Goal: Check status: Check status

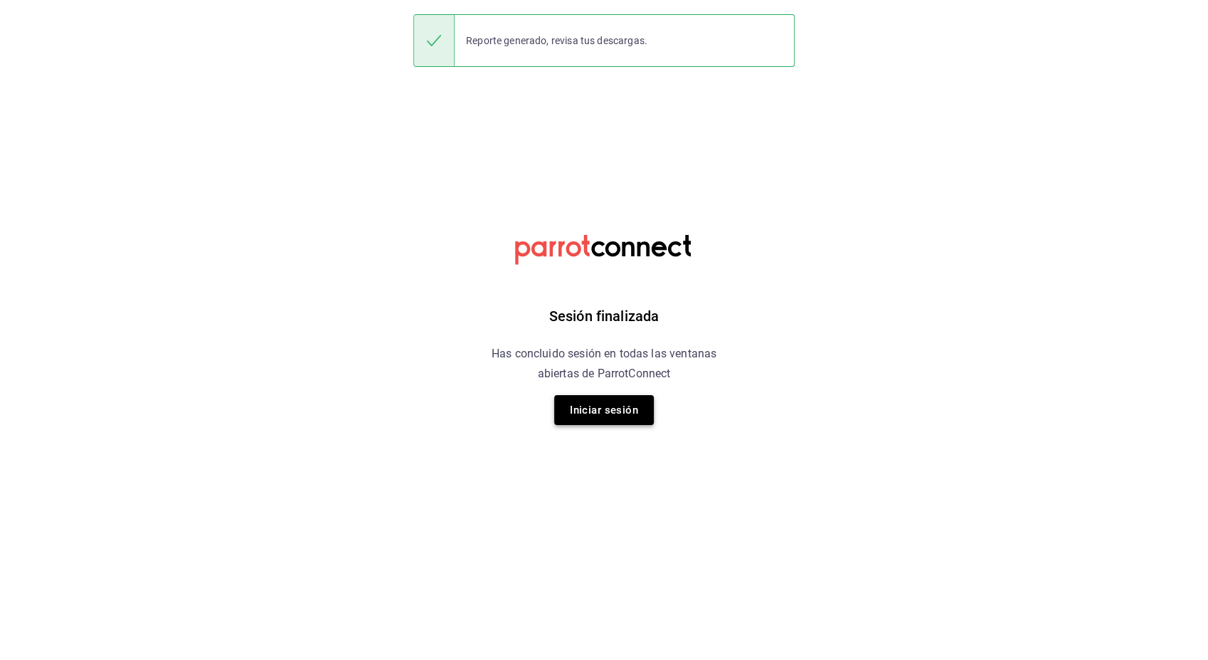
click at [603, 416] on button "Iniciar sesión" at bounding box center [604, 410] width 100 height 30
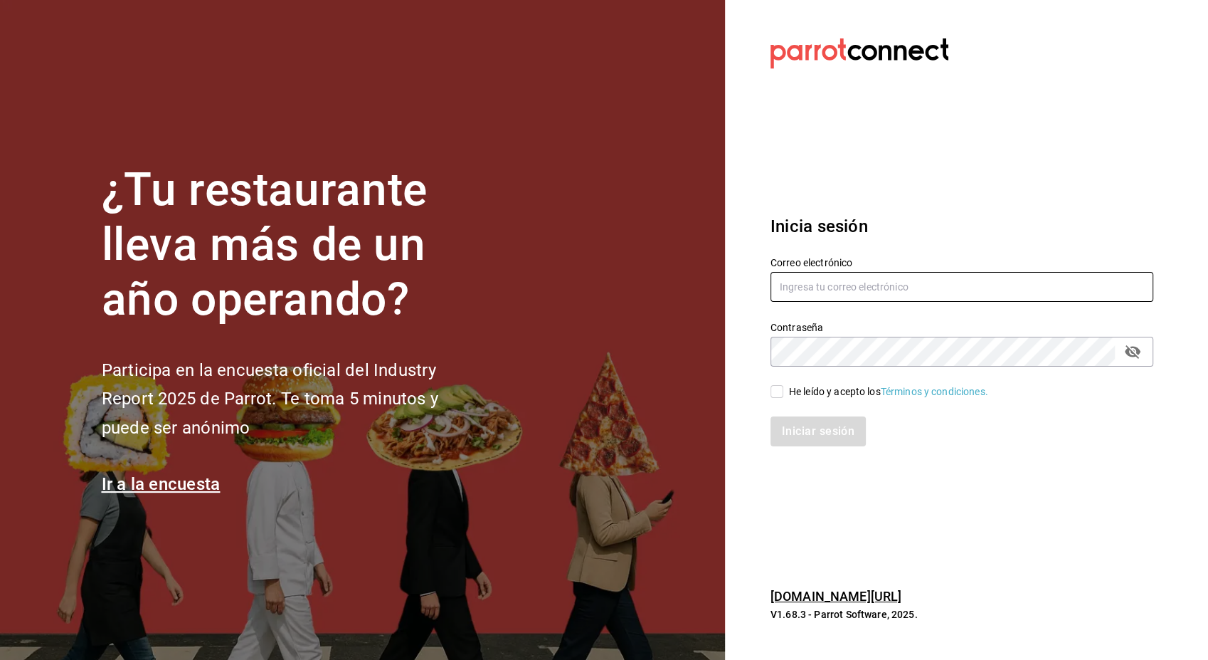
type input "[EMAIL_ADDRESS][PERSON_NAME][DOMAIN_NAME]"
click at [779, 391] on input "He leído y acepto los Términos y condiciones." at bounding box center [777, 391] width 13 height 13
checkbox input "true"
click at [797, 437] on button "Iniciar sesión" at bounding box center [819, 431] width 97 height 30
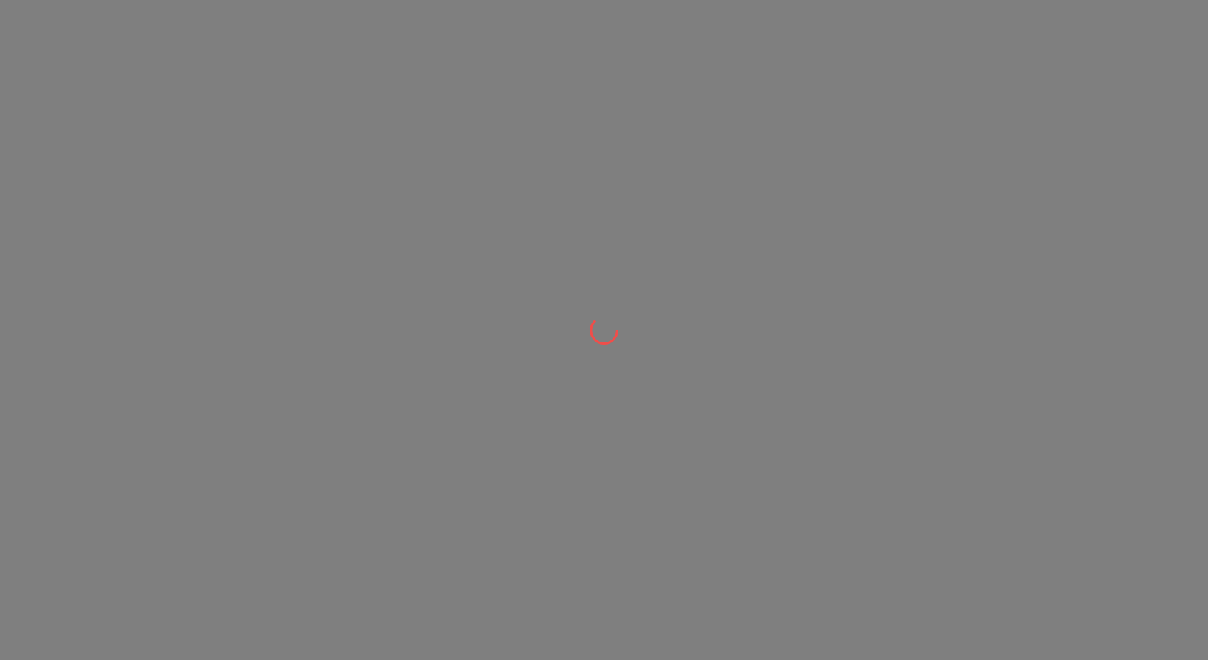
click at [808, 207] on div at bounding box center [604, 330] width 1208 height 660
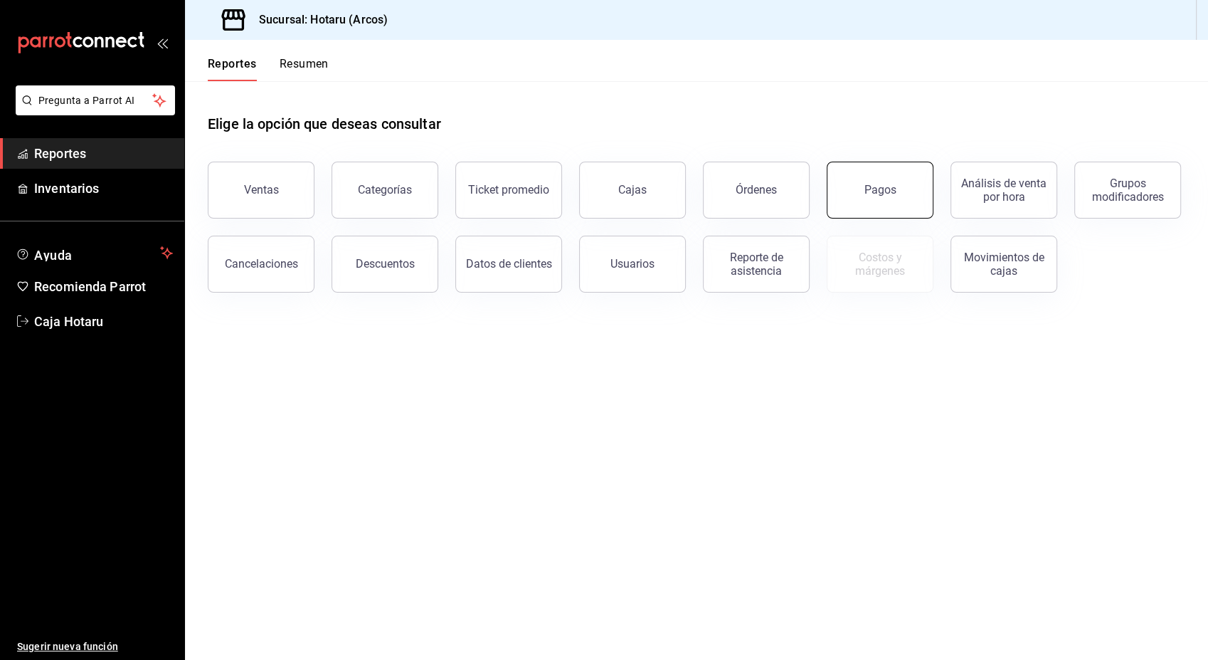
click at [886, 185] on div "Pagos" at bounding box center [881, 190] width 32 height 14
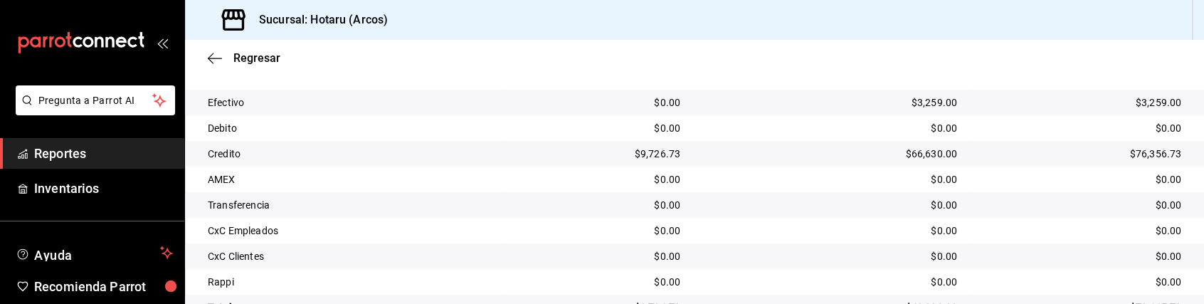
scroll to position [324, 0]
